Goal: Task Accomplishment & Management: Use online tool/utility

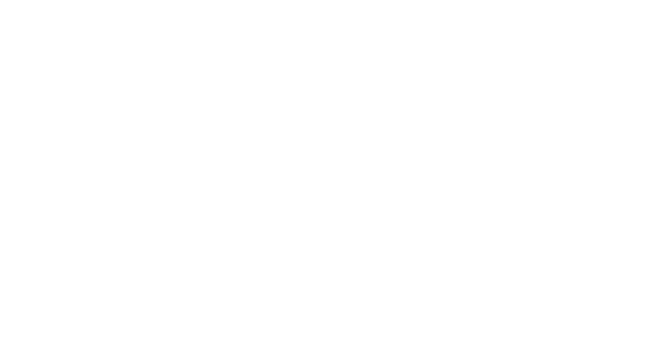
select select "Song"
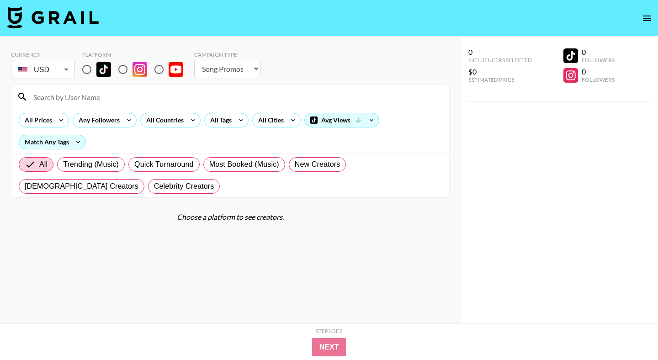
click at [88, 68] on input "radio" at bounding box center [86, 69] width 19 height 19
radio input "true"
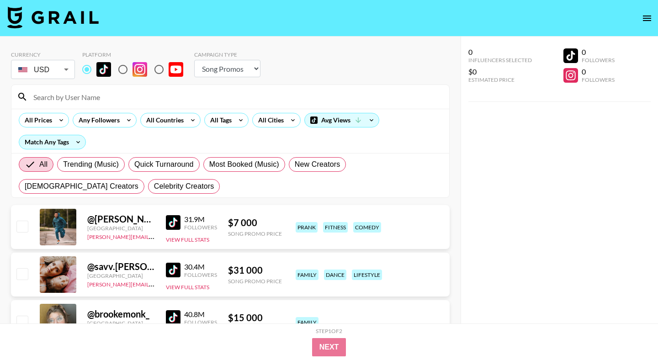
click at [229, 67] on select "Choose Type... Song Promos Brand Promos" at bounding box center [227, 68] width 66 height 17
select select "Brand"
click at [194, 60] on select "Choose Type... Song Promos Brand Promos" at bounding box center [227, 68] width 66 height 17
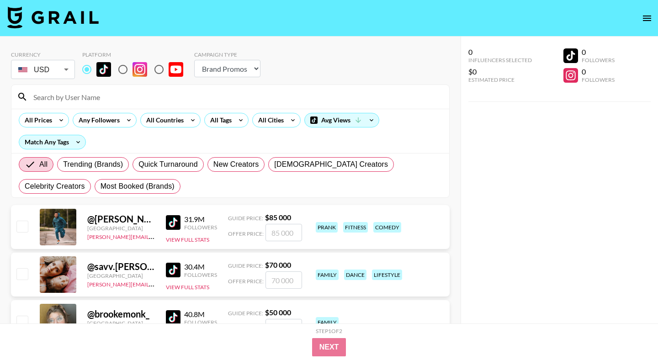
click at [115, 101] on input at bounding box center [236, 97] width 416 height 15
paste input "[URL][DOMAIN_NAME]"
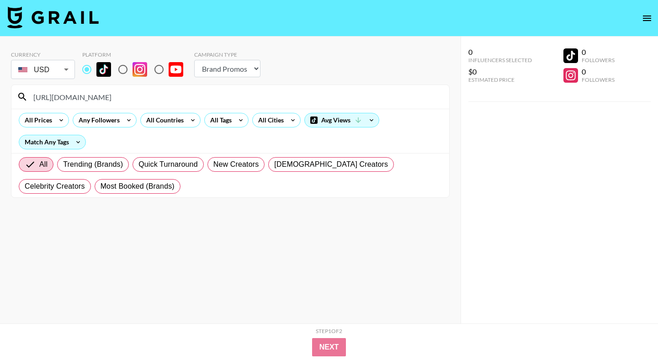
drag, startPoint x: 112, startPoint y: 98, endPoint x: 31, endPoint y: 100, distance: 80.9
click at [31, 100] on input "[URL][DOMAIN_NAME]" at bounding box center [236, 97] width 416 height 15
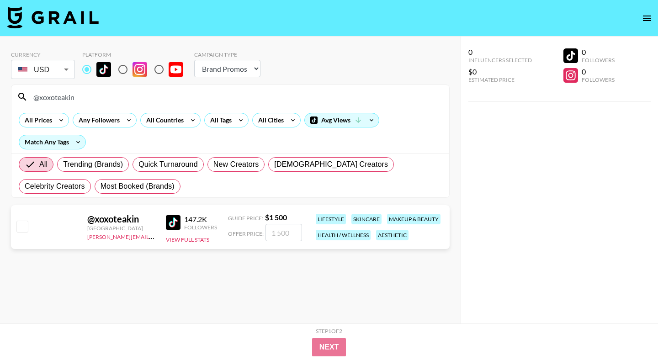
type input "@xoxoteakin"
